Goal: Information Seeking & Learning: Learn about a topic

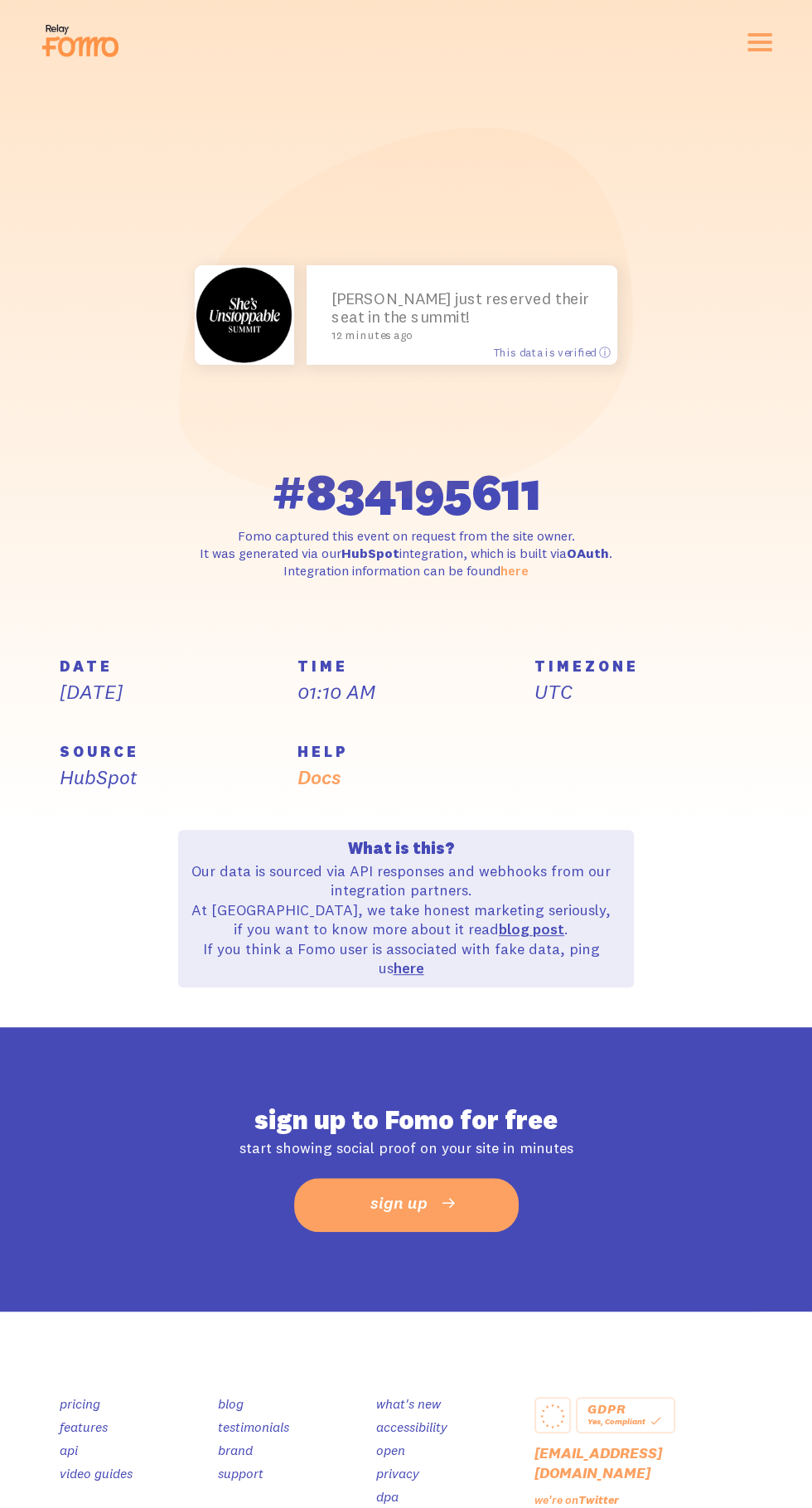
click at [85, 811] on div "SOURCE HubSpot" at bounding box center [169, 787] width 238 height 86
click at [80, 768] on p "HubSpot" at bounding box center [169, 777] width 218 height 26
click at [62, 772] on p "HubSpot" at bounding box center [169, 777] width 218 height 26
click at [52, 864] on div "What is this? Our data is sourced via API responses and webhooks from our integ…" at bounding box center [406, 909] width 713 height 157
click at [37, 913] on section "DATE [DATE] TIME 01:10 AM TIMEZONE UTC SOURCE HubSpot HELP Docs What is this? O…" at bounding box center [406, 843] width 812 height 369
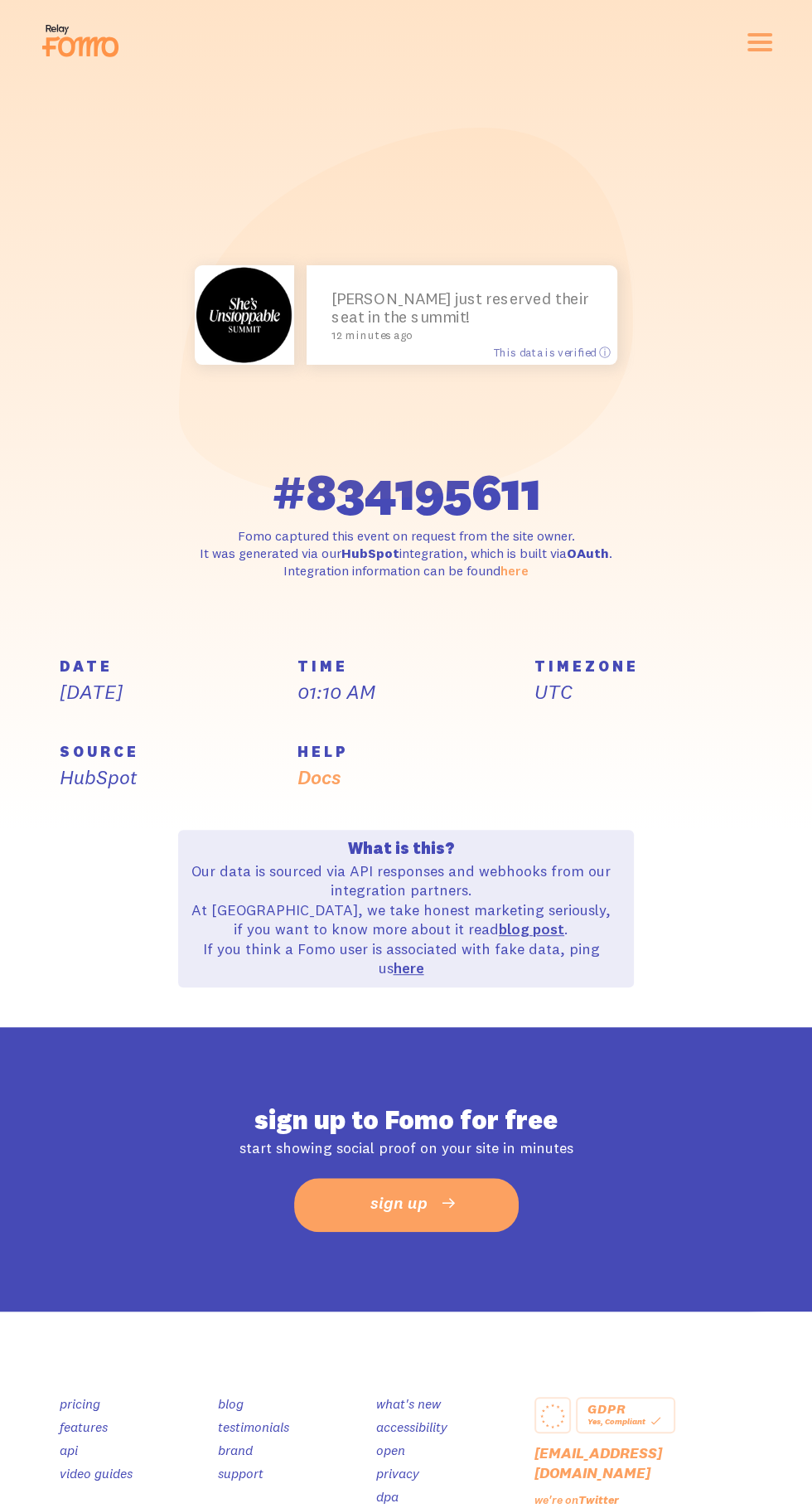
click at [406, 973] on link "here" at bounding box center [408, 968] width 31 height 19
